Goal: Communication & Community: Answer question/provide support

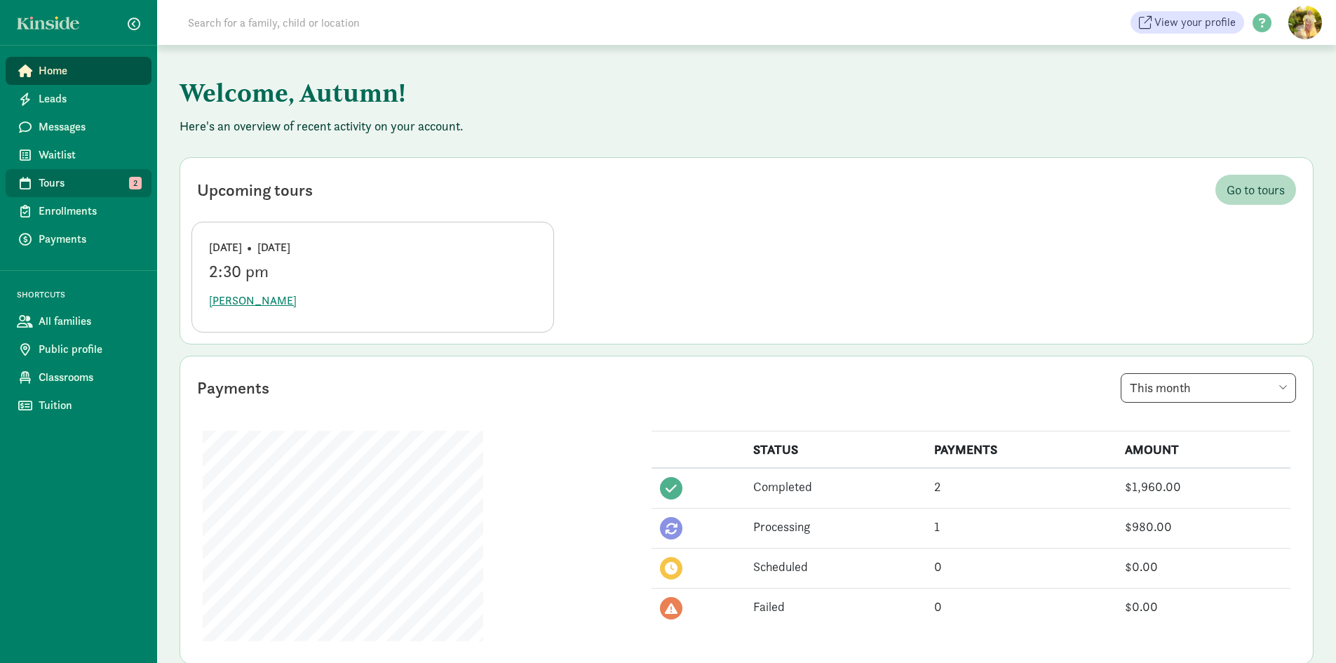
click at [80, 189] on span "Tours" at bounding box center [90, 183] width 102 height 17
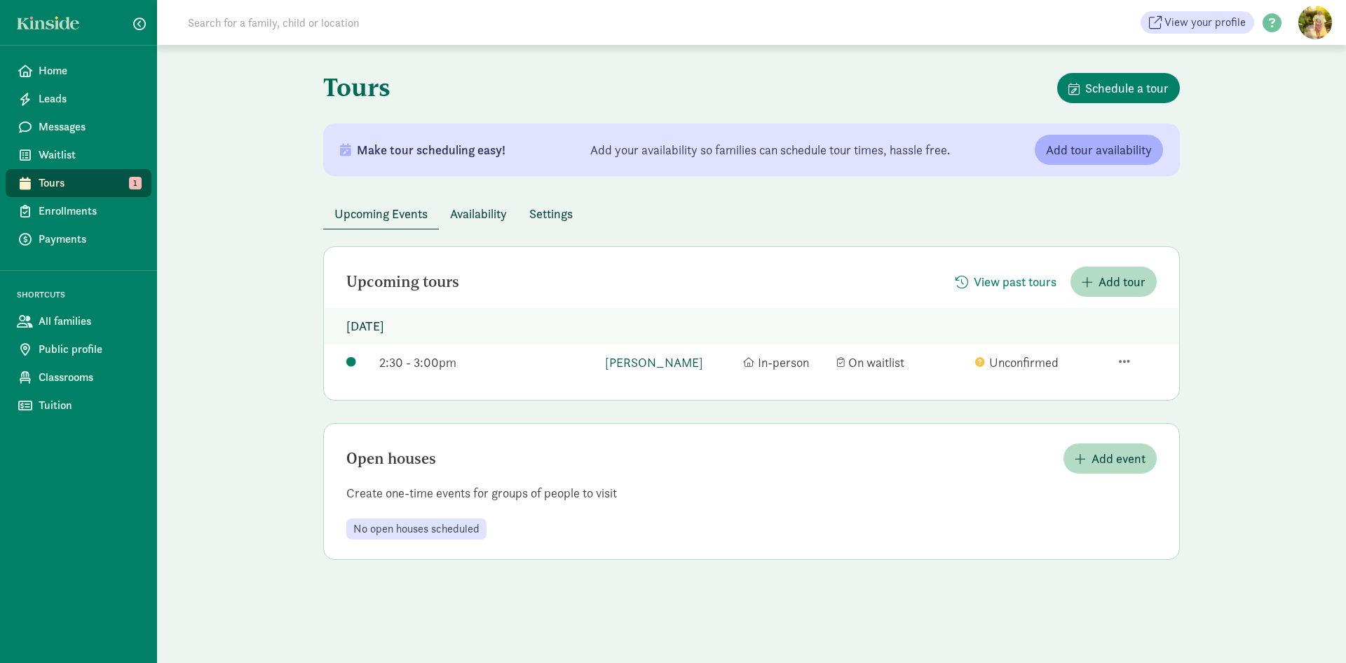
click at [646, 362] on link "[PERSON_NAME]" at bounding box center [670, 362] width 131 height 19
click at [92, 77] on span "Home" at bounding box center [90, 70] width 102 height 17
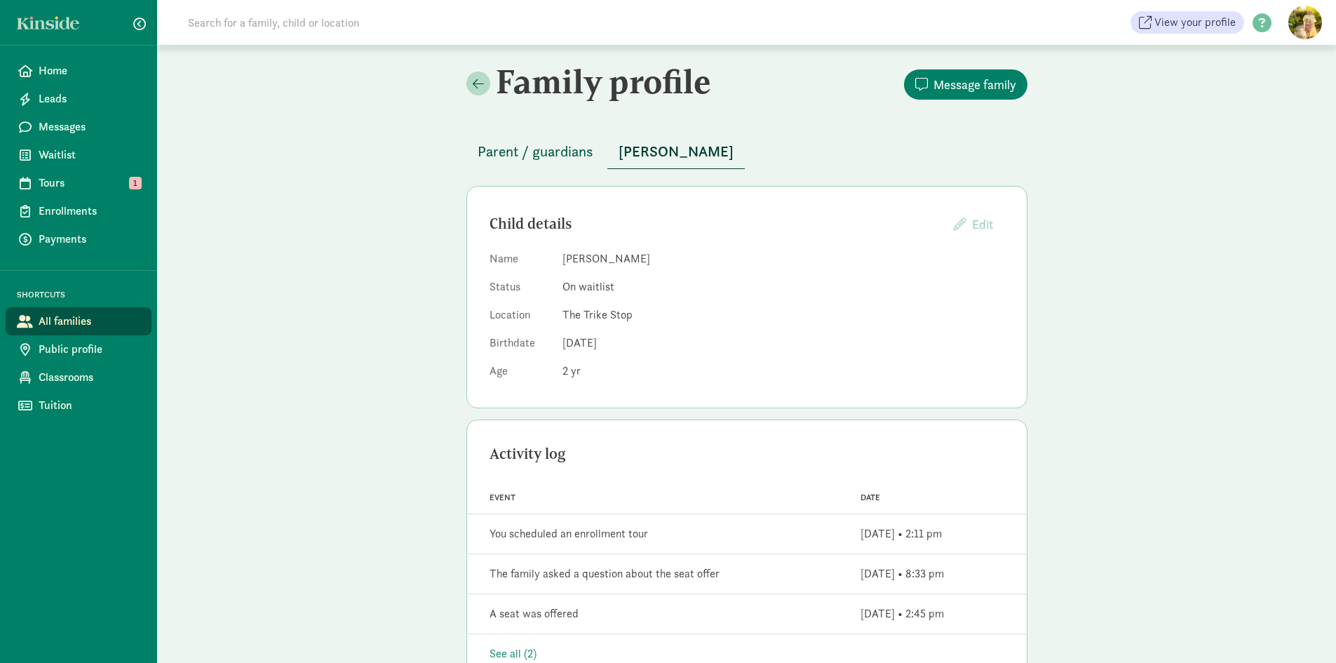
click at [507, 138] on button "Parent / guardians" at bounding box center [535, 152] width 138 height 34
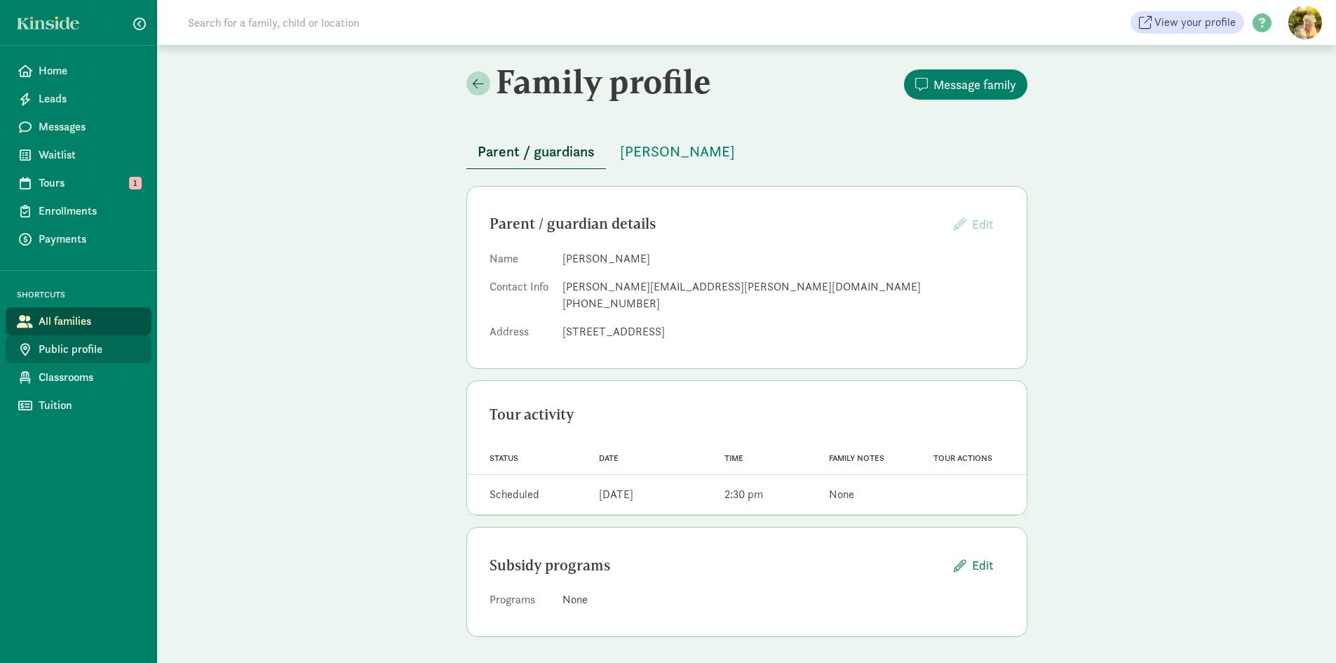
click at [93, 343] on span "Public profile" at bounding box center [90, 349] width 102 height 17
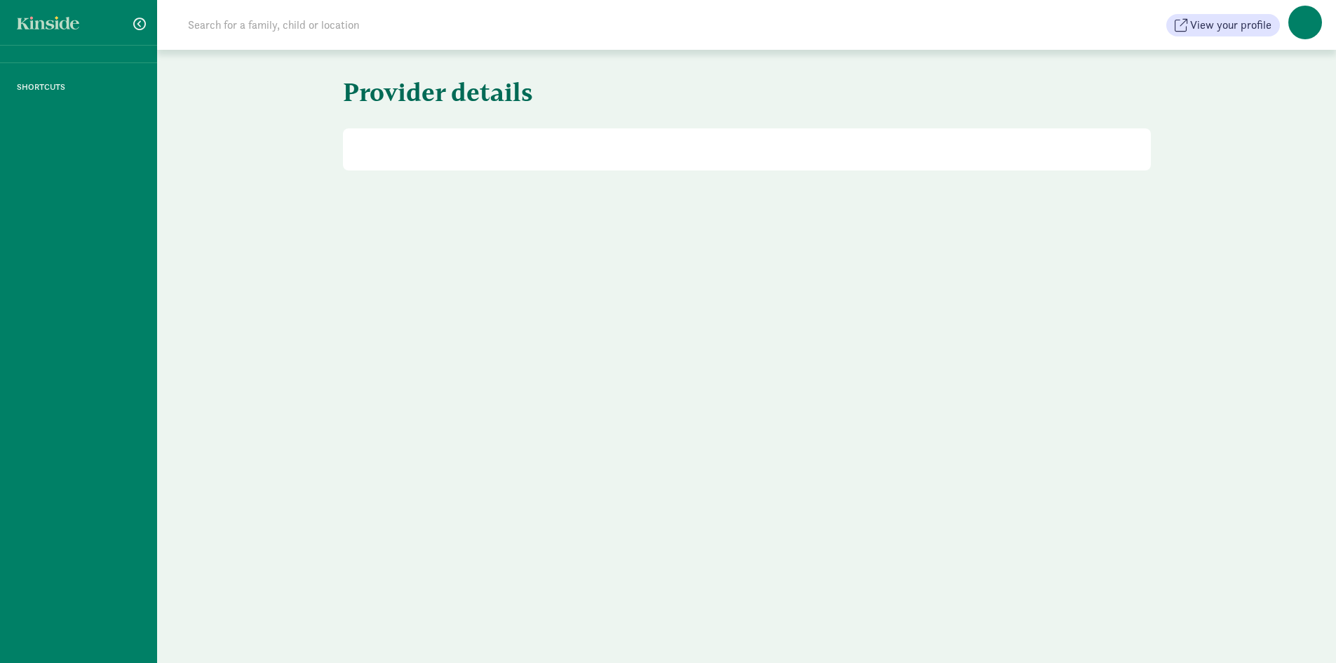
click at [83, 384] on div "SHORTCUTS" at bounding box center [78, 331] width 157 height 663
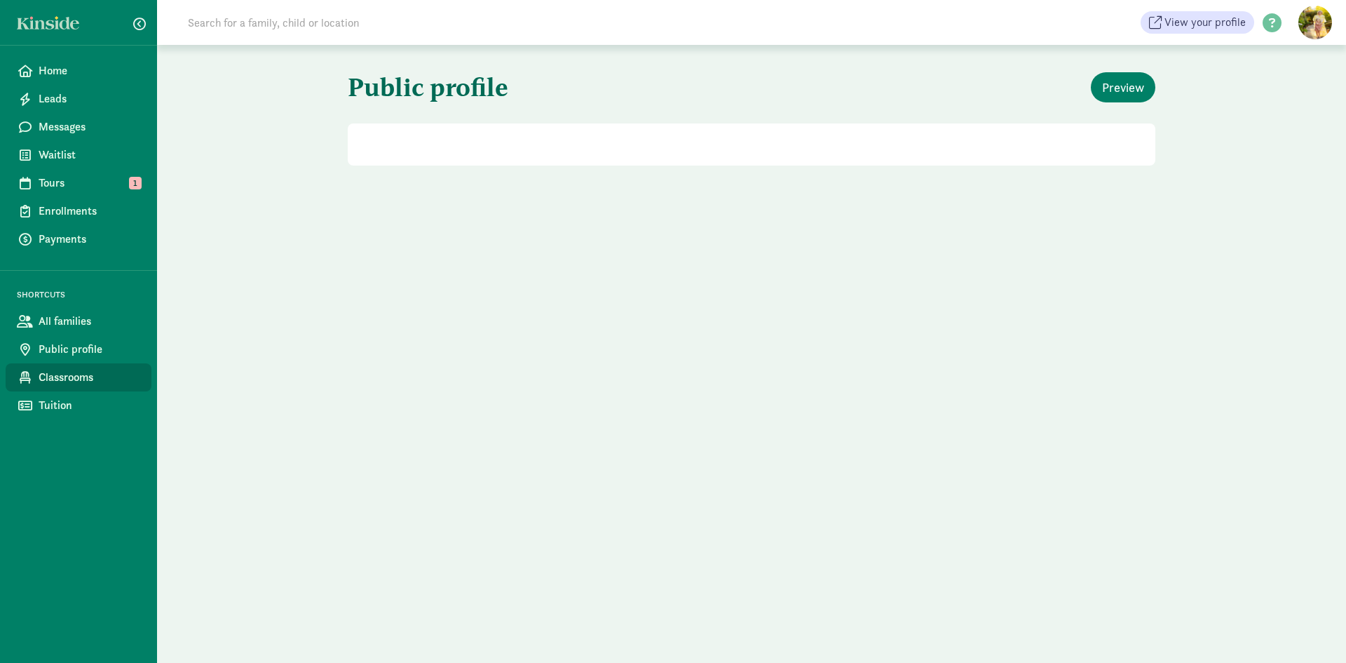
click at [88, 379] on span "Classrooms" at bounding box center [90, 377] width 102 height 17
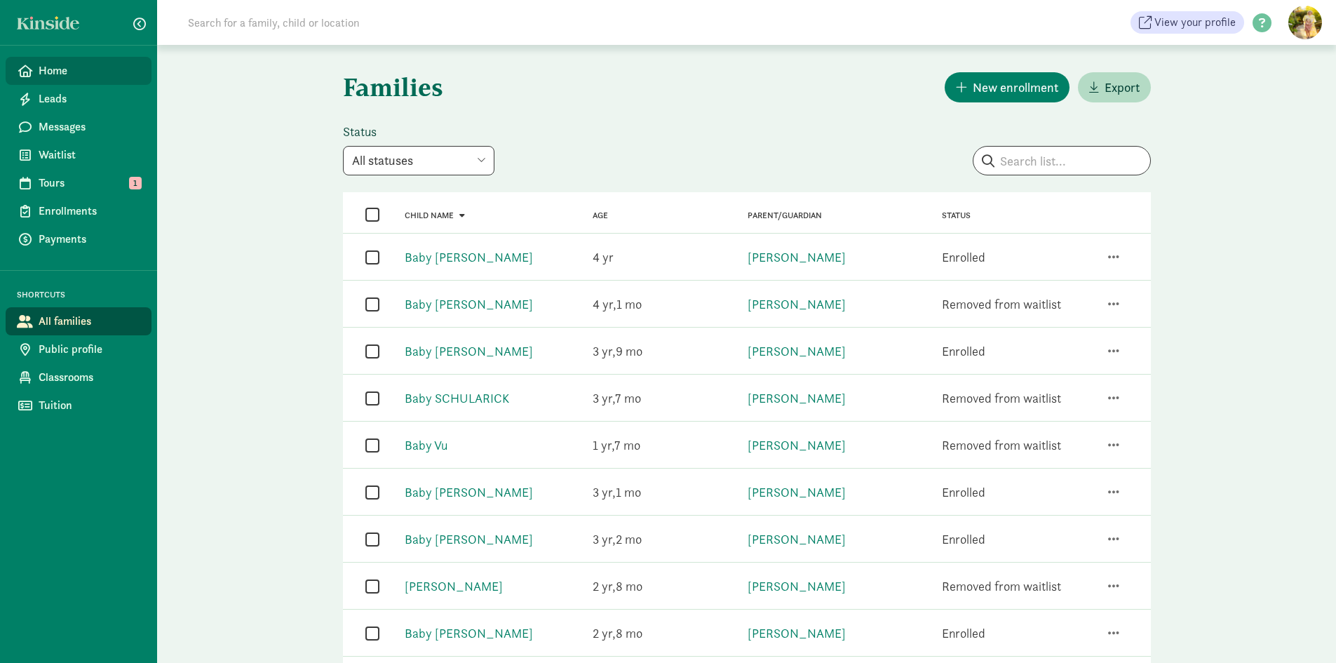
click at [50, 71] on span "Home" at bounding box center [90, 70] width 102 height 17
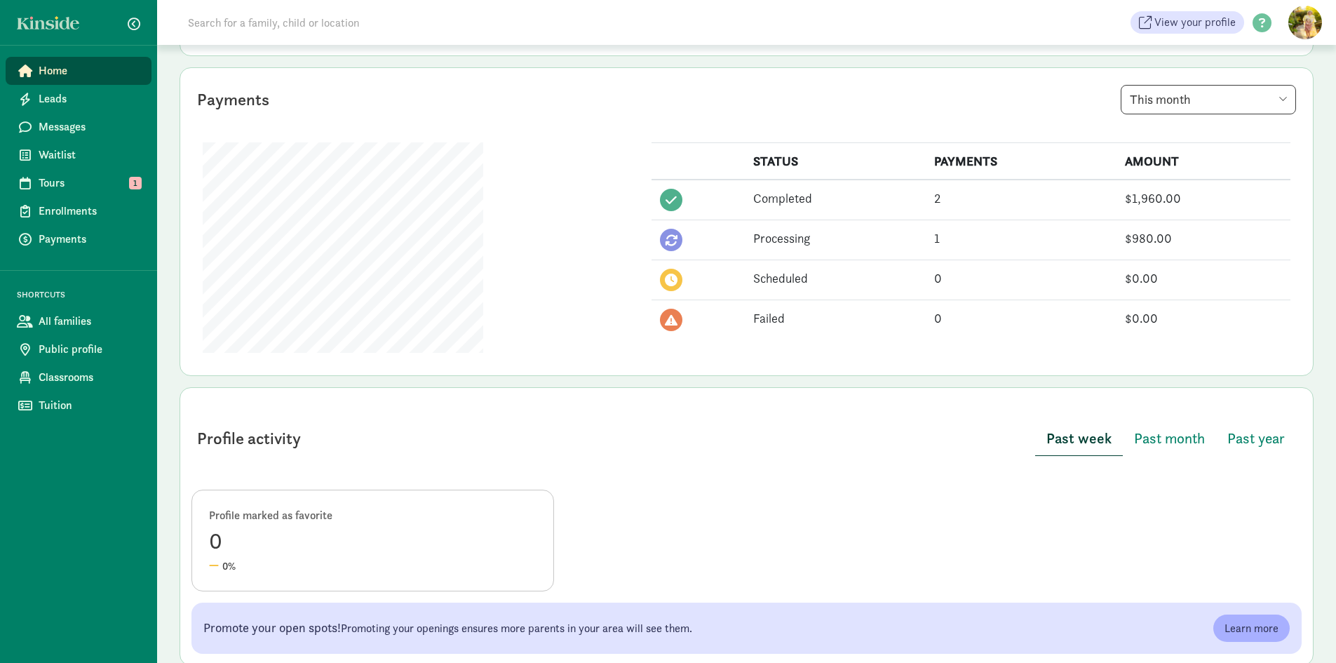
scroll to position [89, 0]
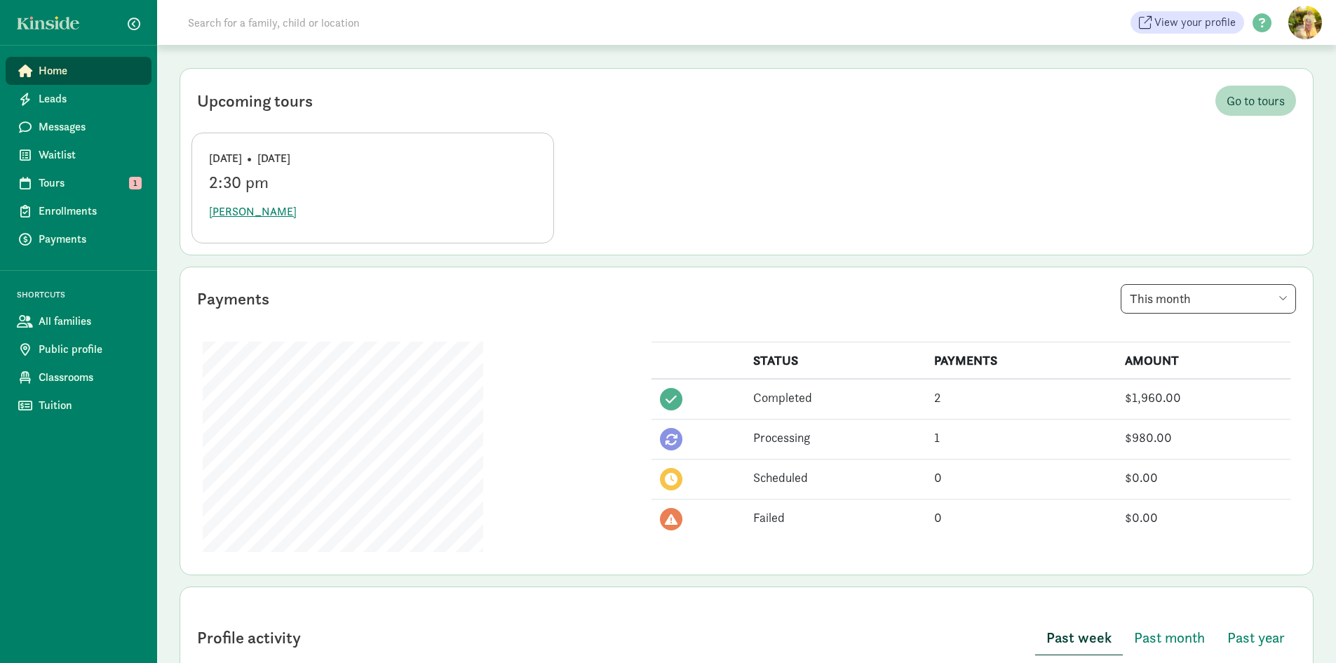
click at [1194, 290] on select "This week This month This year" at bounding box center [1208, 298] width 175 height 29
select select "week"
click at [1121, 284] on select "This week This month This year" at bounding box center [1208, 298] width 175 height 29
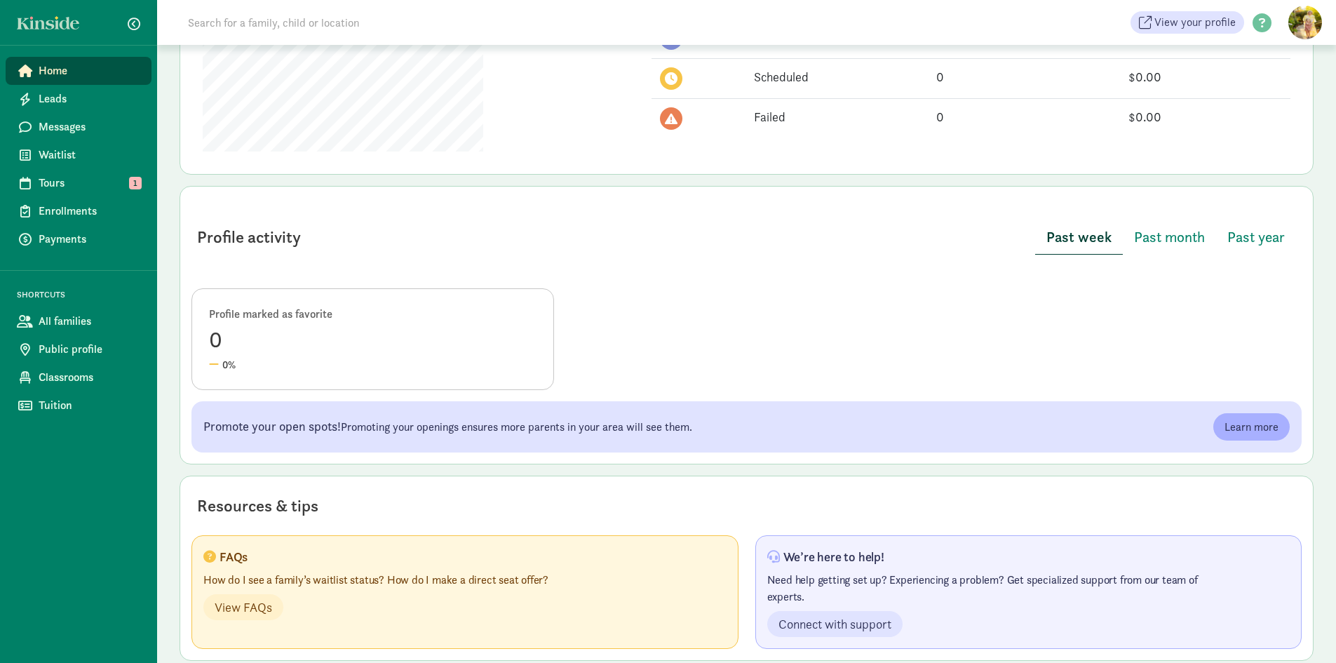
scroll to position [491, 0]
click at [1164, 235] on span "Past month" at bounding box center [1169, 235] width 71 height 22
click at [1269, 236] on span "Past year" at bounding box center [1256, 235] width 58 height 22
click at [1196, 234] on span "Past month" at bounding box center [1168, 235] width 71 height 22
click at [214, 337] on div "4" at bounding box center [373, 338] width 328 height 34
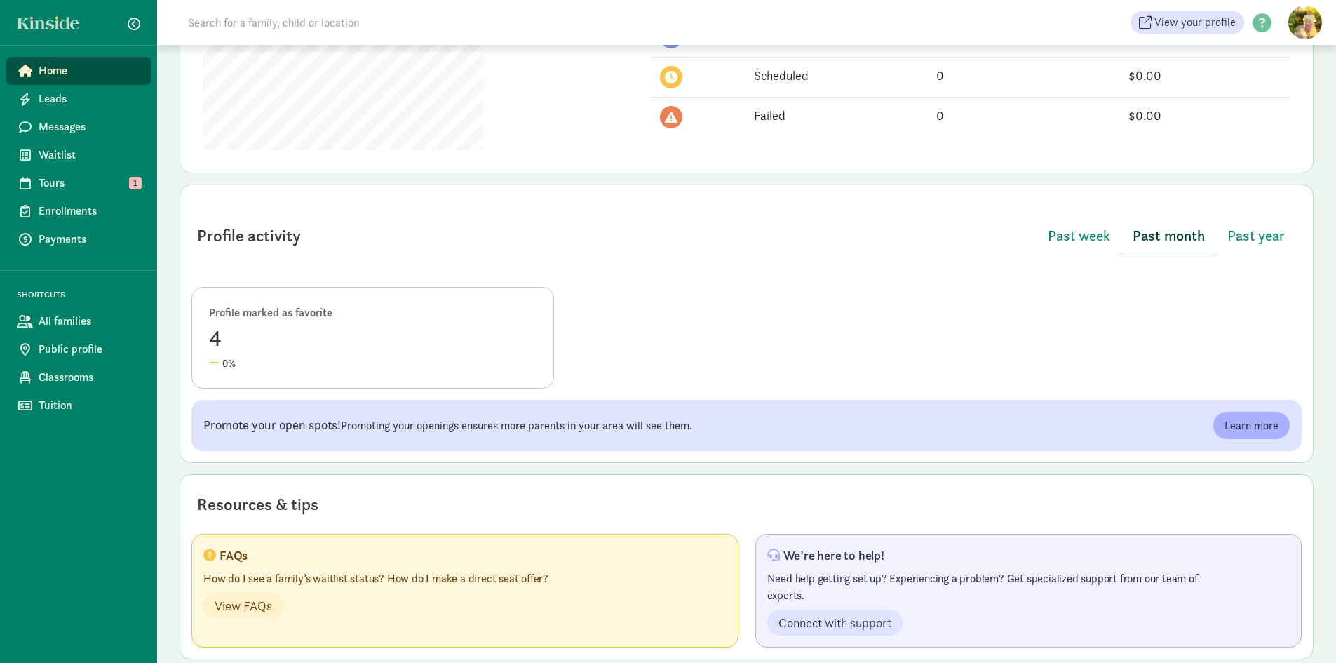
scroll to position [510, 0]
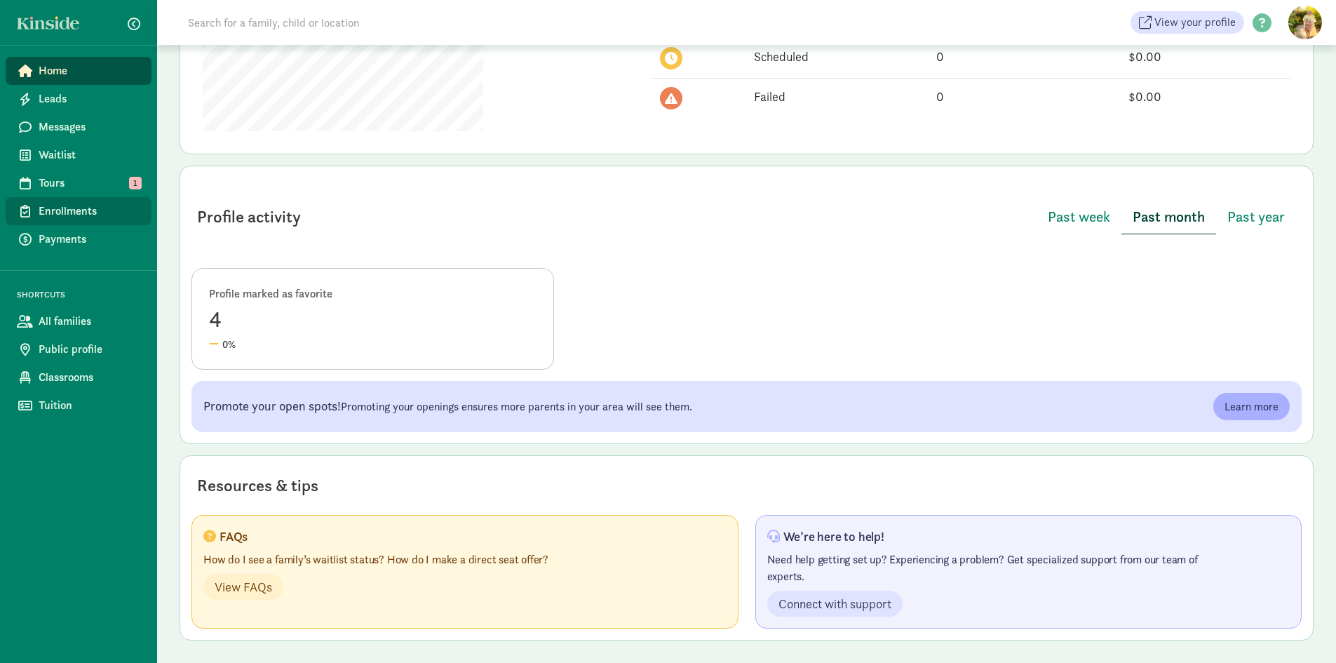
click at [88, 212] on span "Enrollments" at bounding box center [90, 211] width 102 height 17
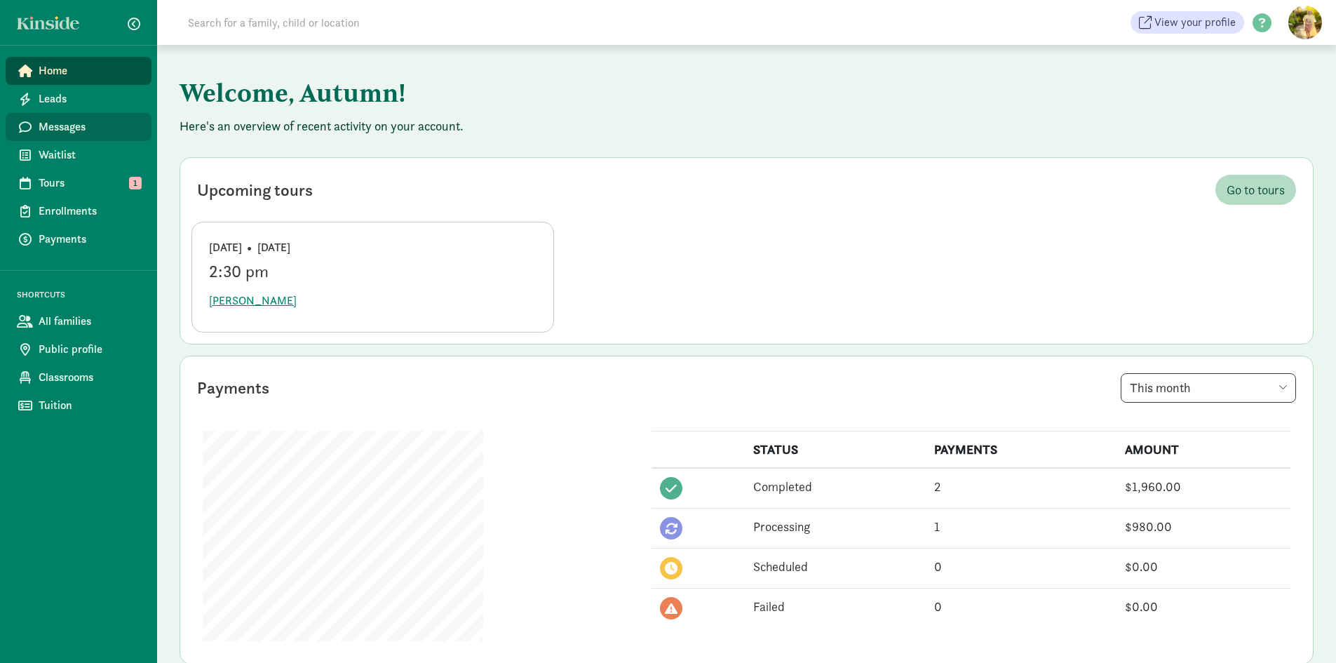
click at [72, 135] on link "Messages" at bounding box center [79, 127] width 146 height 28
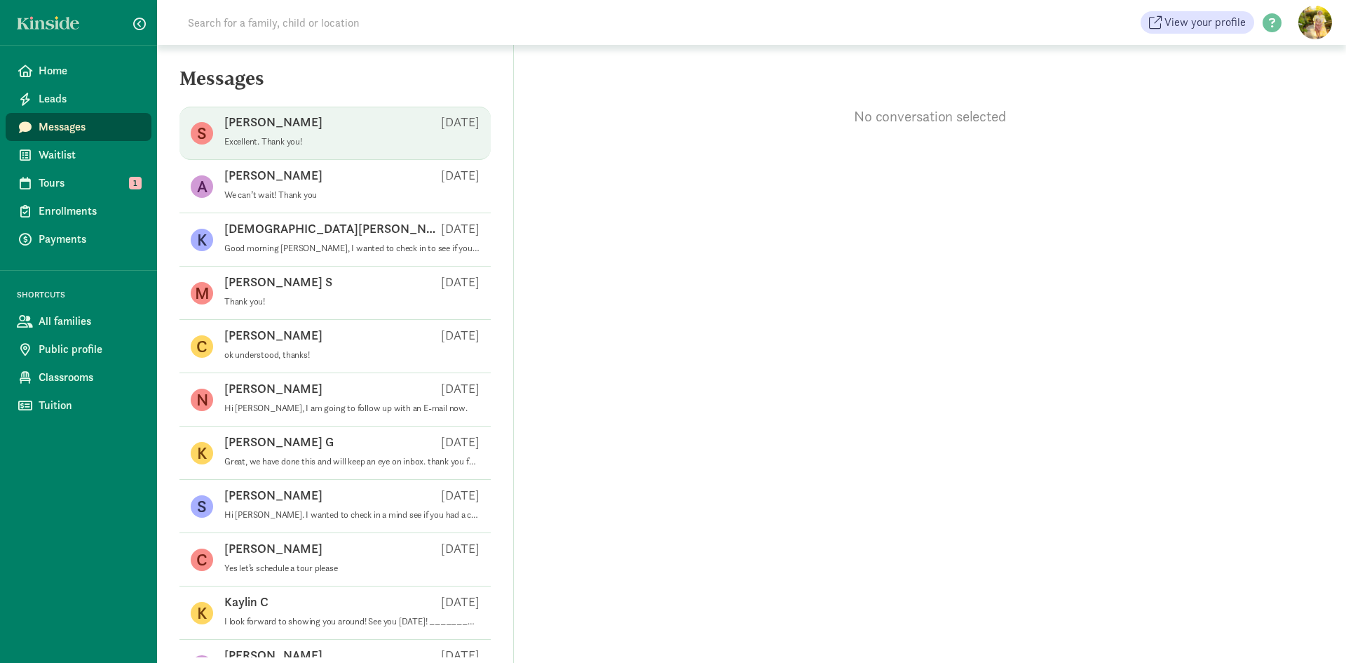
click at [292, 126] on div "[PERSON_NAME] [DATE]" at bounding box center [351, 125] width 255 height 22
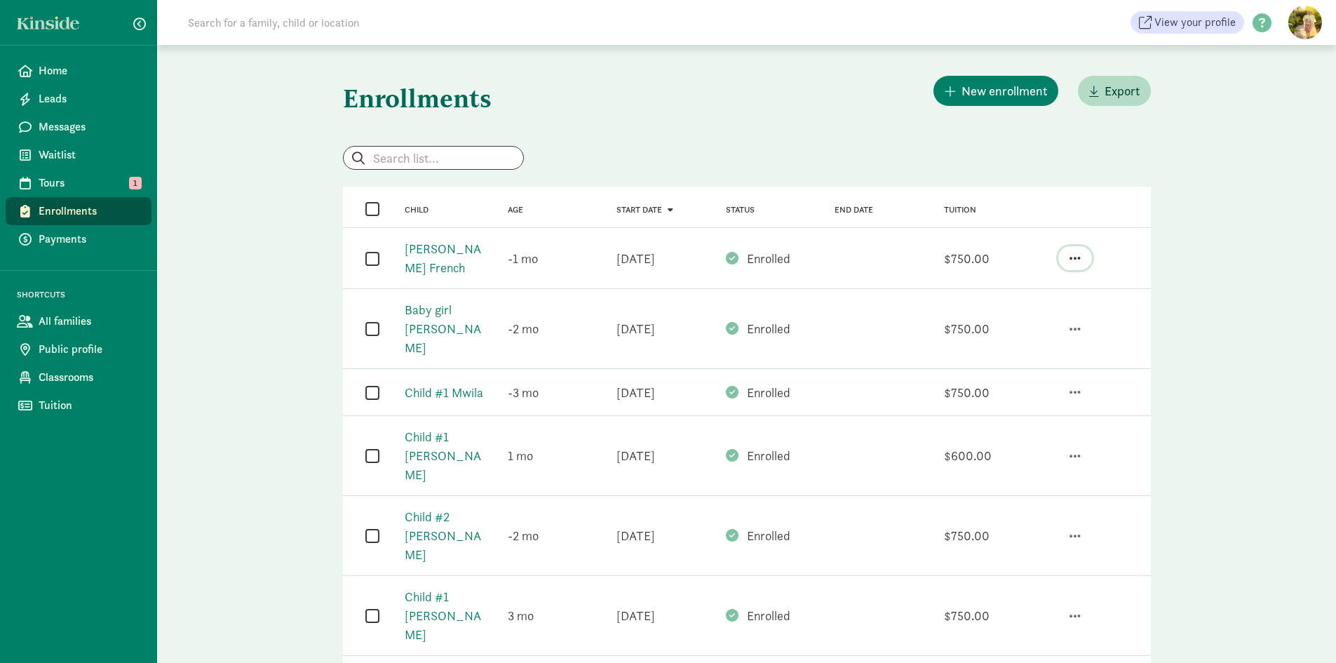
click at [1073, 252] on span "button" at bounding box center [1074, 258] width 11 height 13
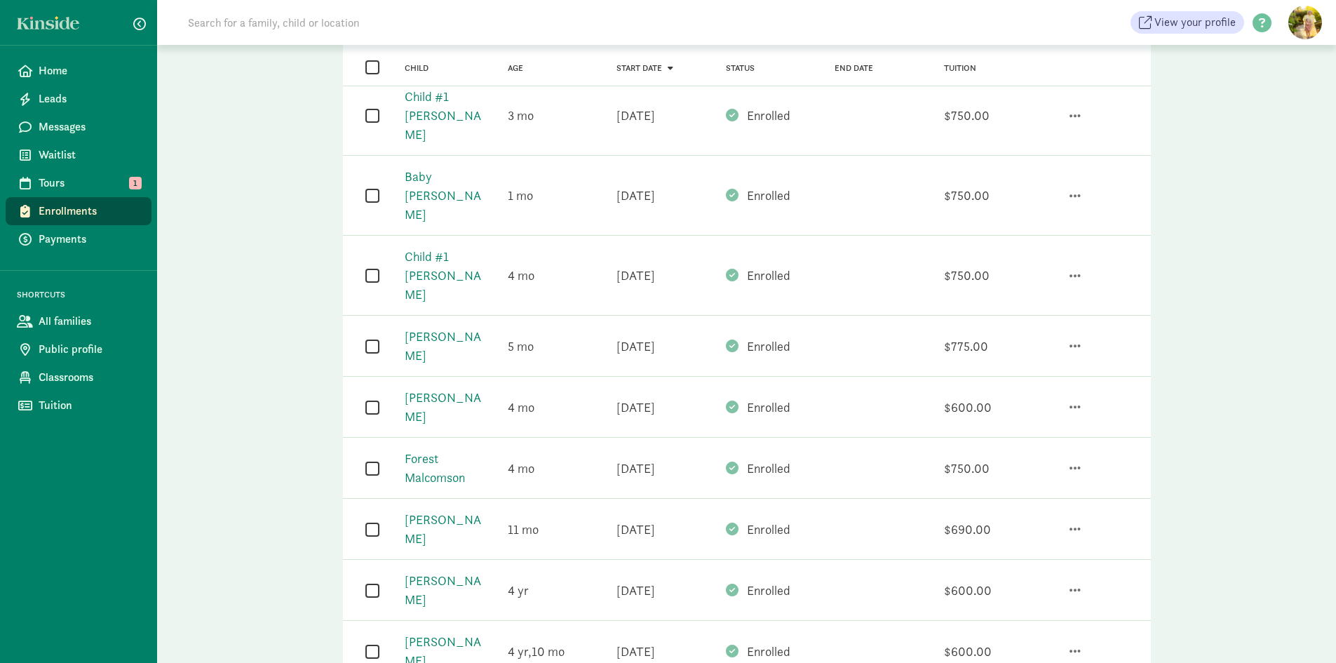
scroll to position [684, 0]
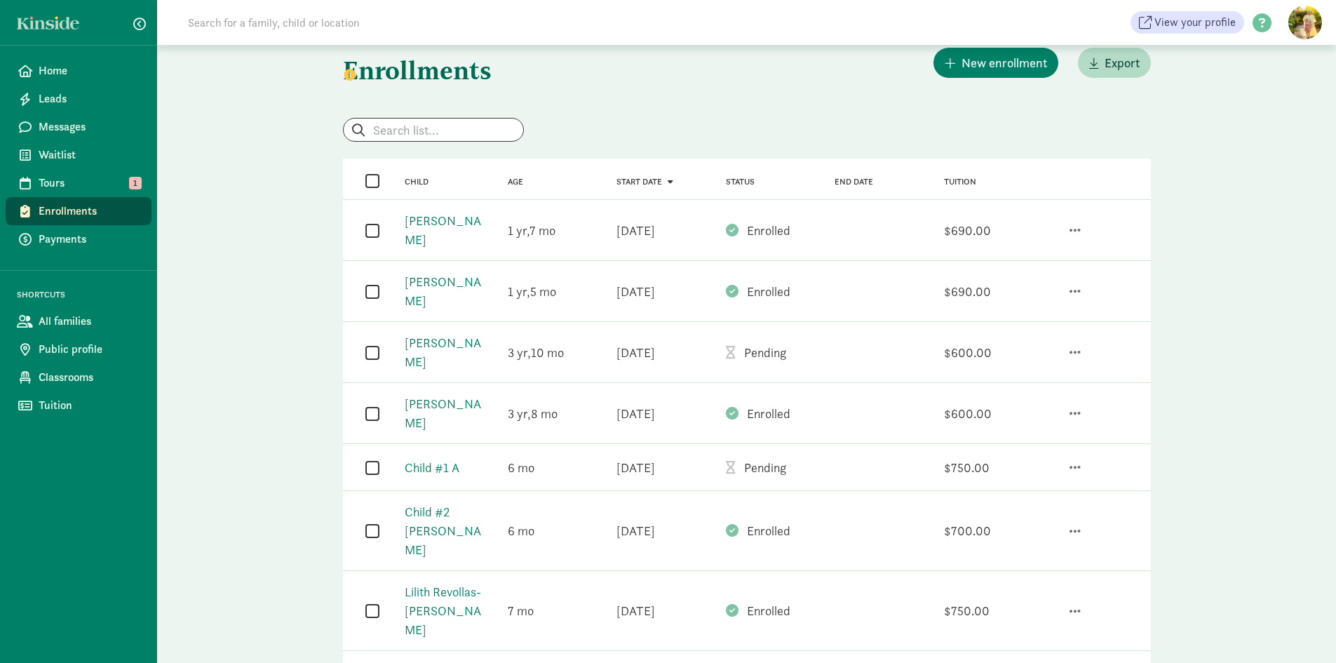
scroll to position [0, 0]
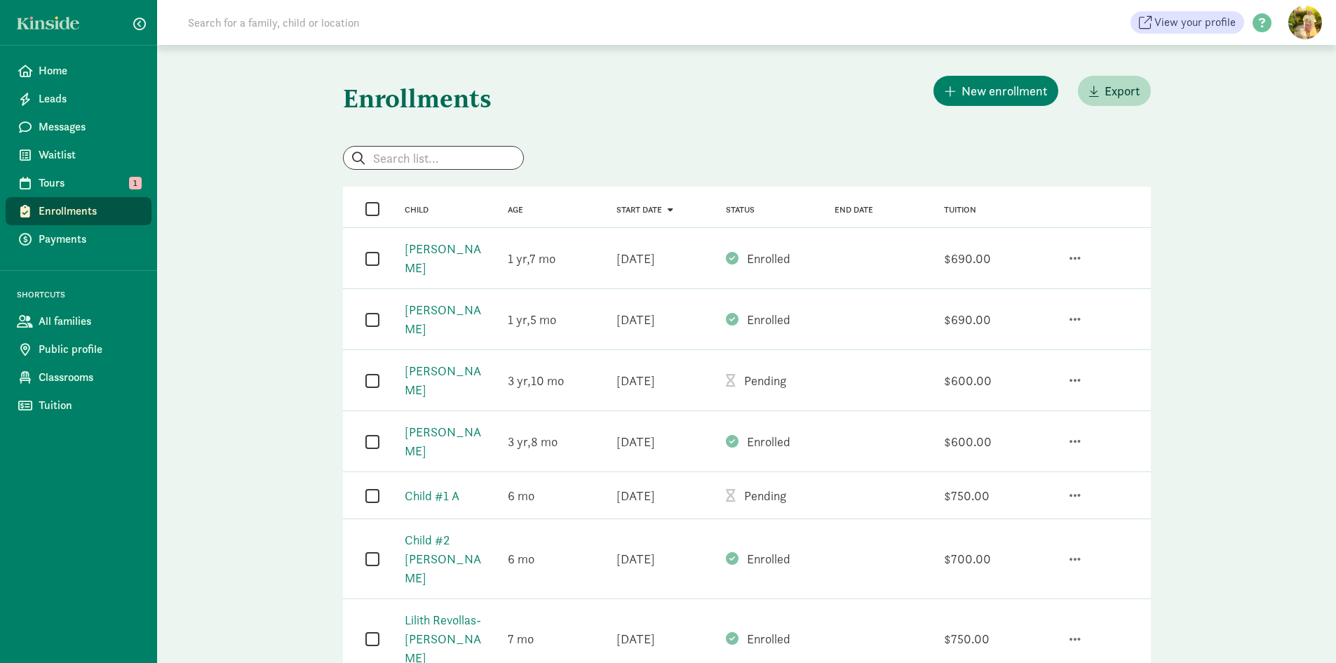
click at [738, 205] on span "Status" at bounding box center [740, 210] width 29 height 10
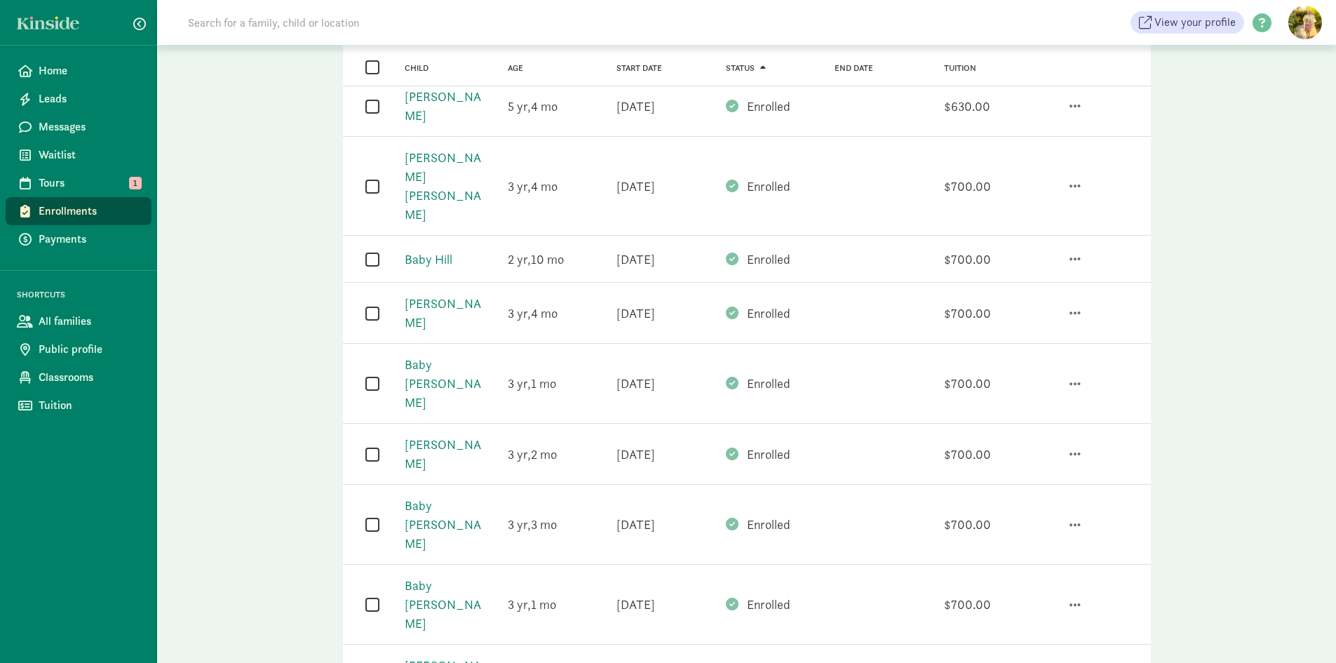
scroll to position [614, 0]
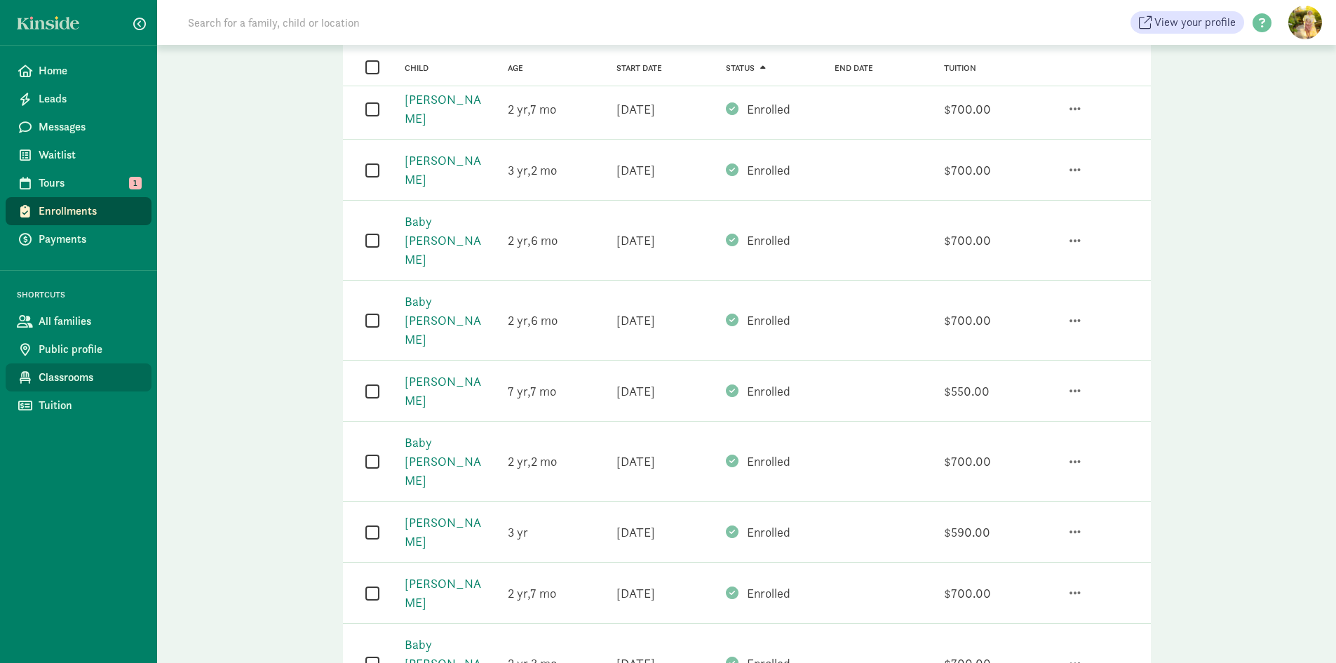
click at [58, 382] on span "Classrooms" at bounding box center [90, 377] width 102 height 17
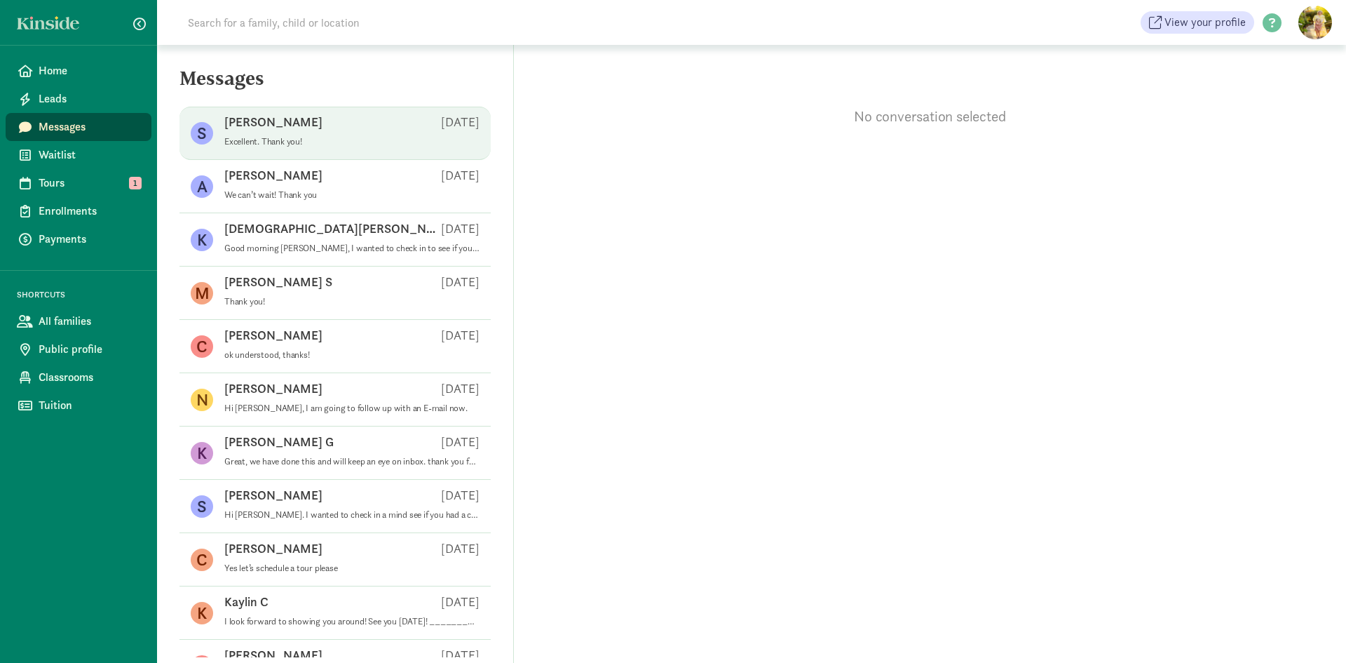
click at [323, 133] on div "Shannon C Aug 26" at bounding box center [351, 125] width 255 height 22
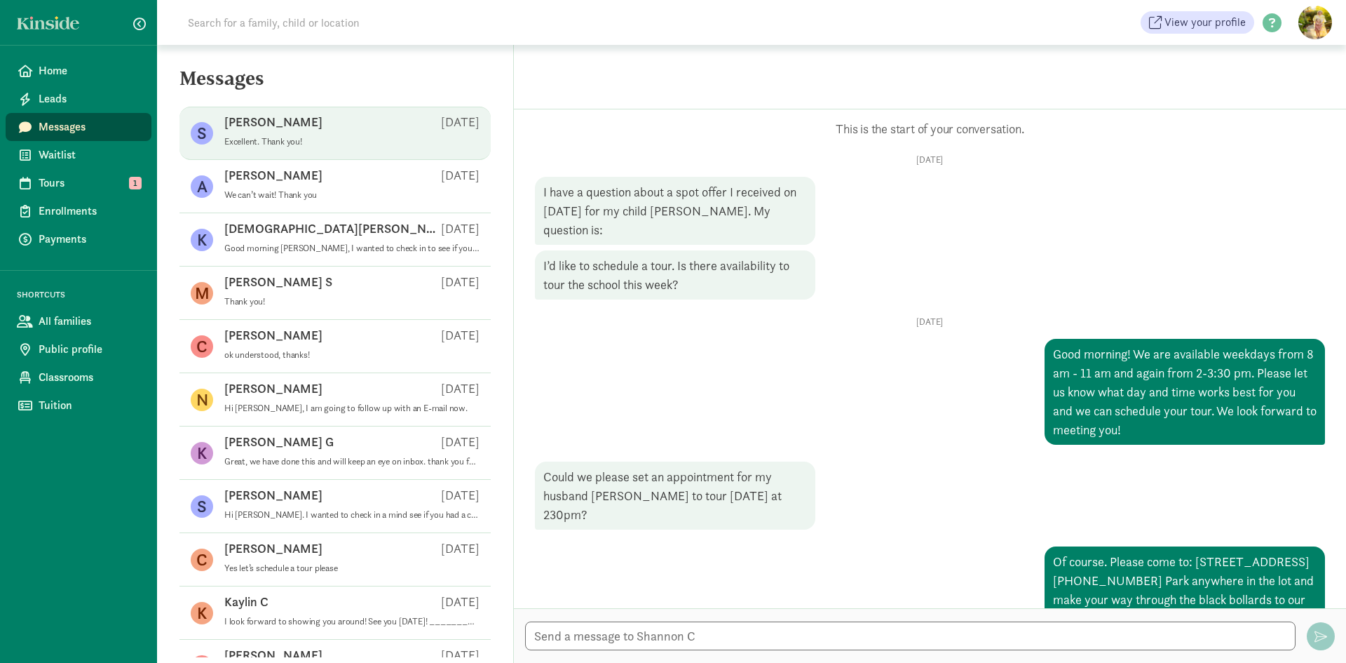
scroll to position [165, 0]
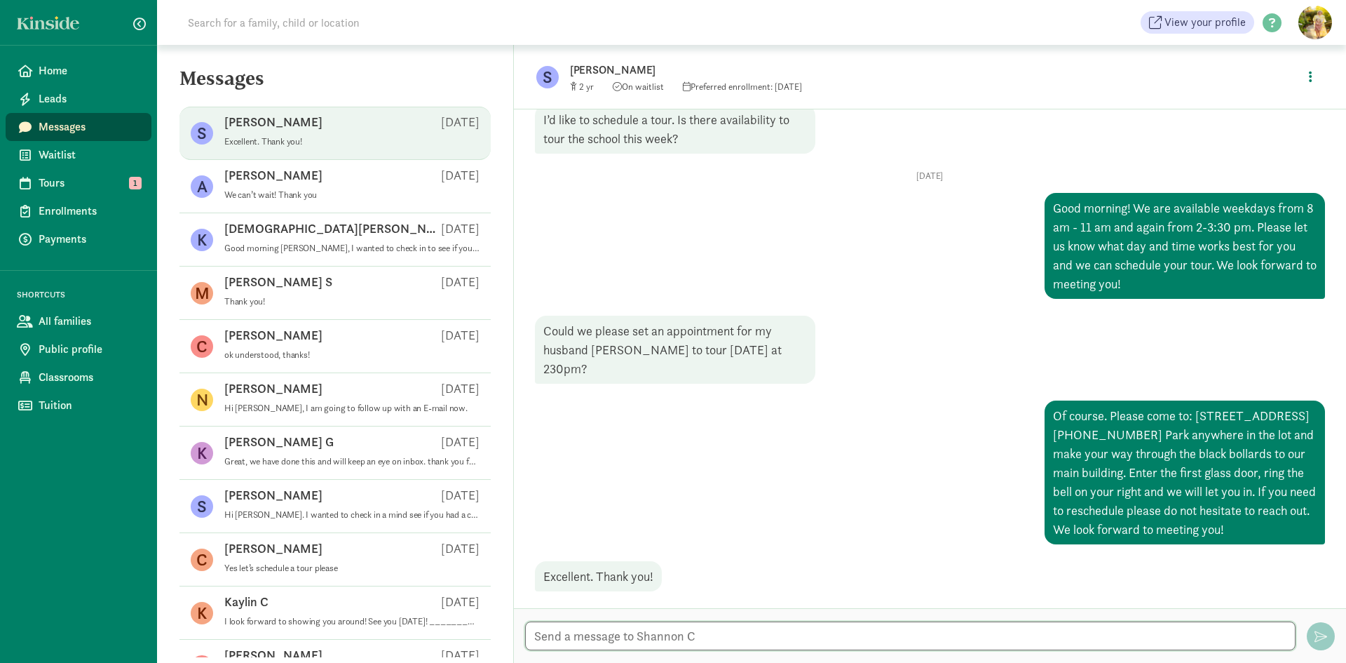
click at [673, 625] on textarea at bounding box center [910, 635] width 771 height 29
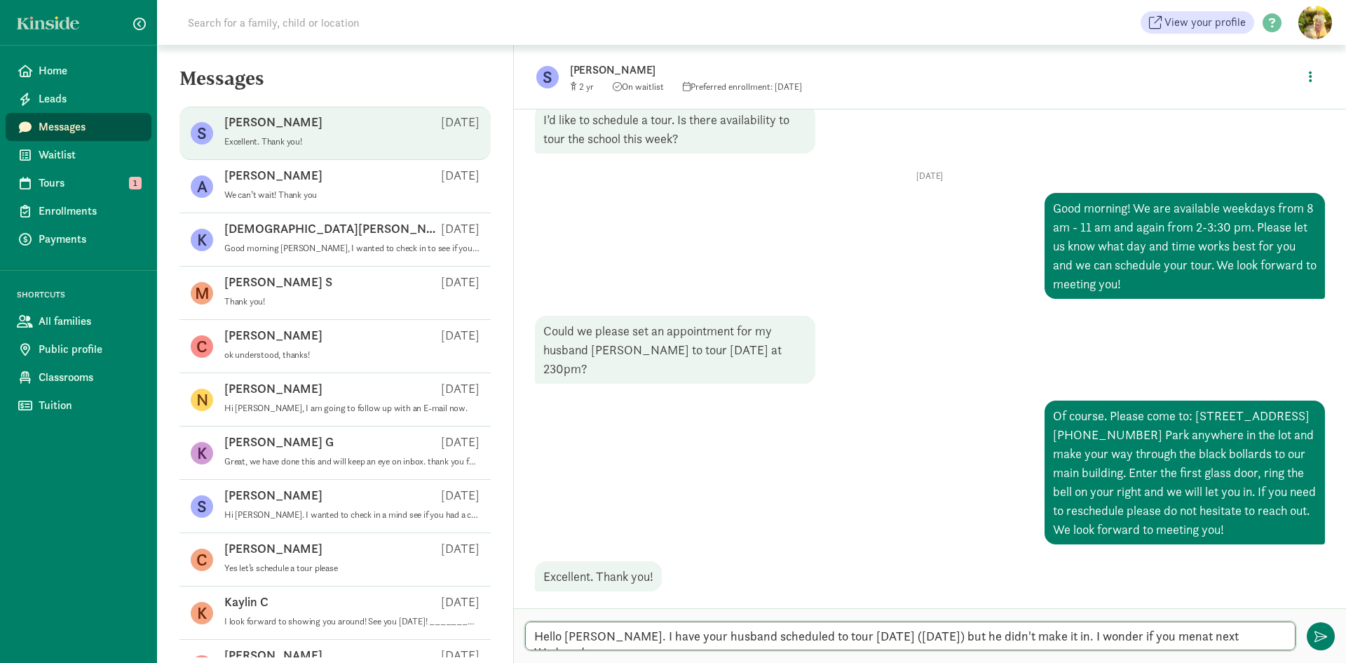
type textarea "Hello Shannon. I have your husband scheduled to tour today (Wednesday) but he d…"
drag, startPoint x: 1260, startPoint y: 638, endPoint x: 499, endPoint y: 574, distance: 762.9
click at [499, 574] on section "Messages S Shannon C Aug 26 Excellent. Thank you! A Allaire J Aug 26 We can’t w…" at bounding box center [751, 354] width 1189 height 618
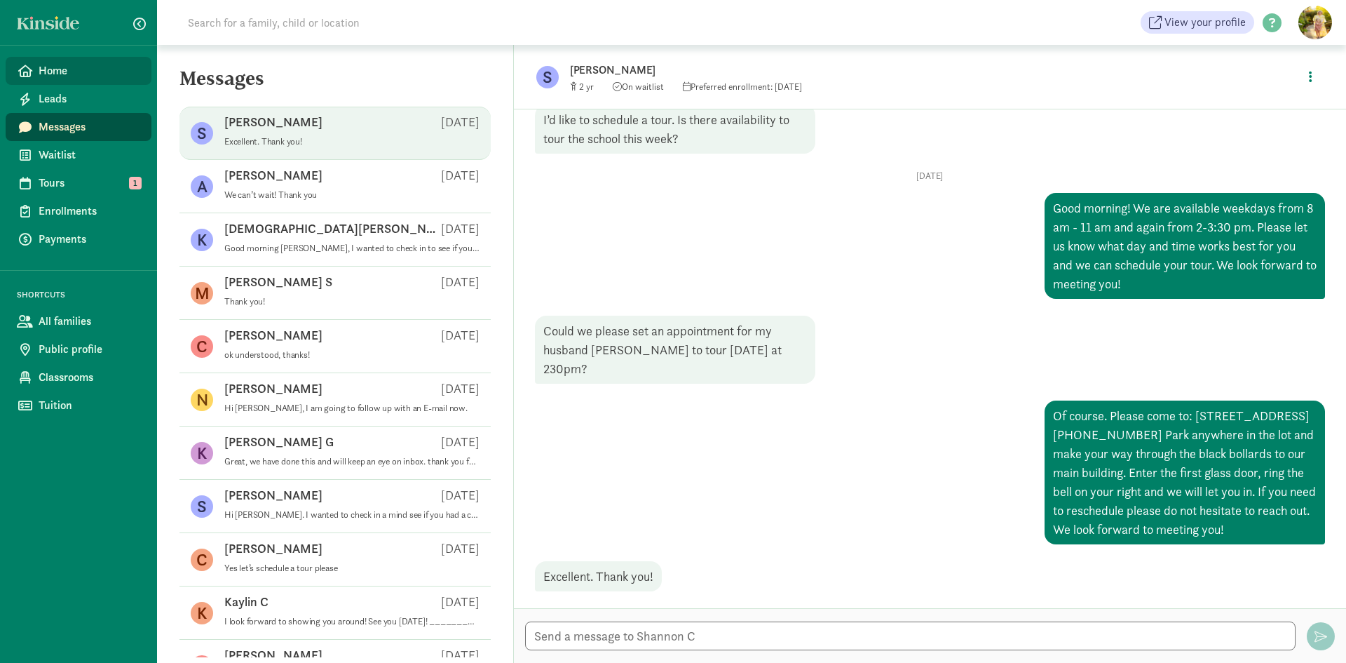
click at [60, 74] on span "Home" at bounding box center [90, 70] width 102 height 17
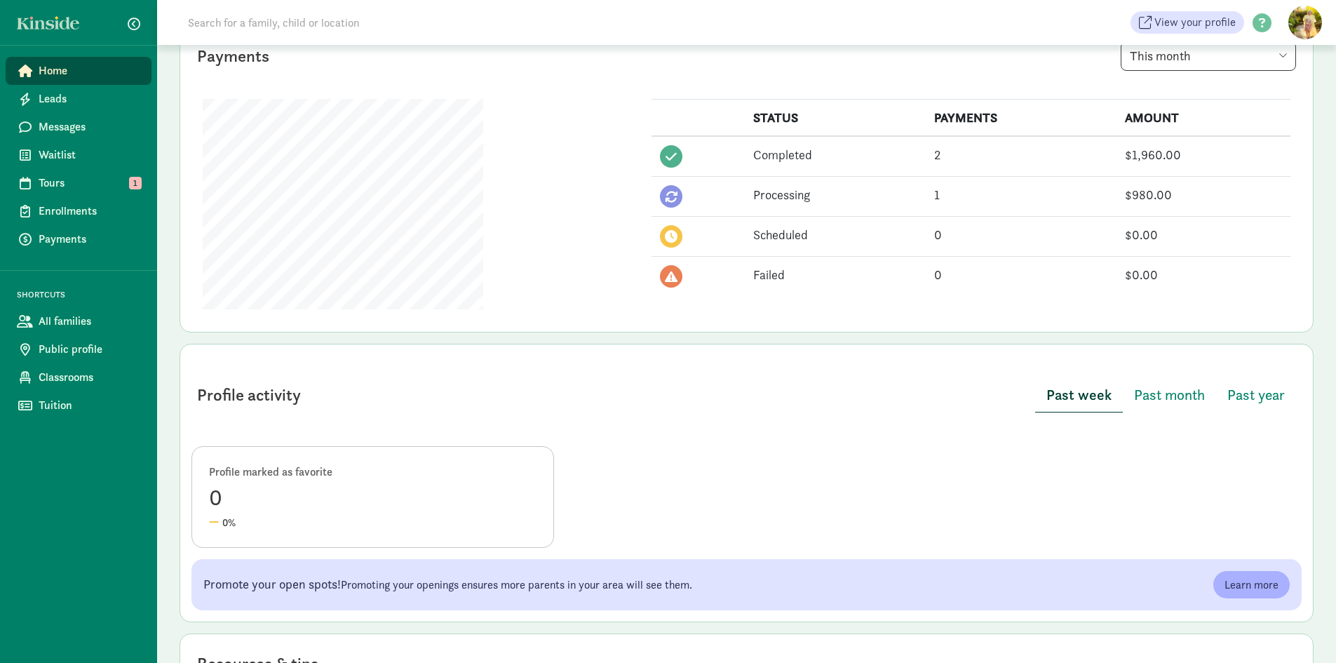
scroll to position [351, 0]
